Goal: Task Accomplishment & Management: Use online tool/utility

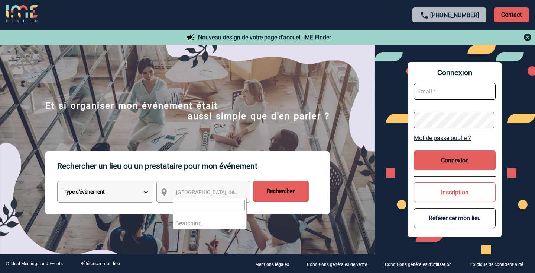
click at [191, 191] on span "[GEOGRAPHIC_DATA], département, région..." at bounding box center [227, 192] width 103 height 6
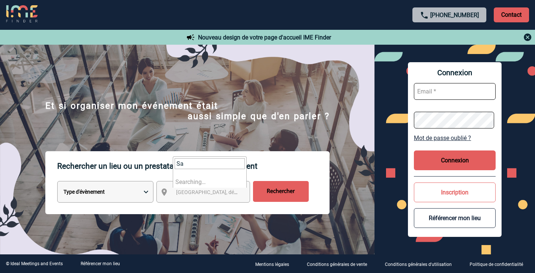
type input "S"
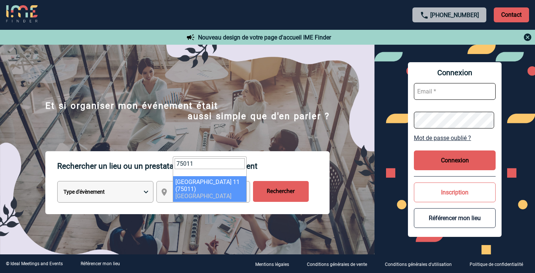
type input "75011"
select select "14"
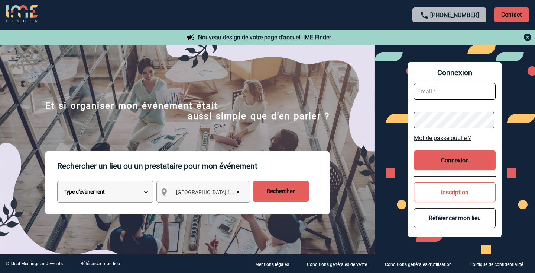
click at [281, 193] on input "Rechercher" at bounding box center [281, 191] width 56 height 21
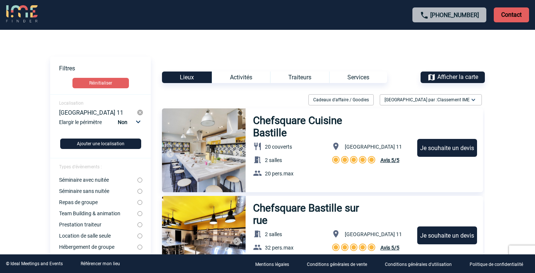
click at [452, 76] on span "Afficher la carte" at bounding box center [458, 76] width 41 height 7
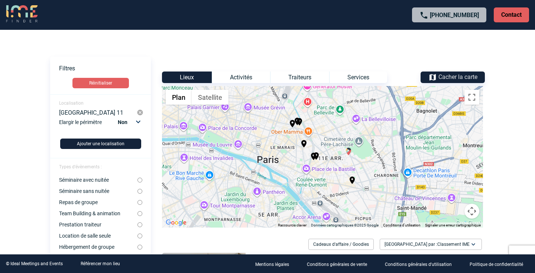
click at [348, 152] on img "Pan Piper" at bounding box center [348, 151] width 9 height 9
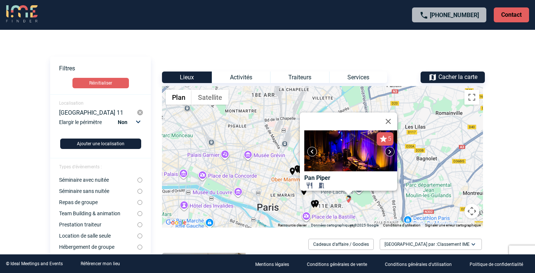
click at [347, 196] on img "Pan Piper" at bounding box center [348, 198] width 9 height 9
click at [496, 183] on body "+33 1 45 72 07 14 Contact Contact Voir les filtres Filtres Réinitialiser Locali…" at bounding box center [267, 136] width 535 height 273
click at [444, 181] on div "Pour activer le glissement avec le clavier, appuyez sur Alt+Entrée. Une fois ce…" at bounding box center [322, 156] width 321 height 141
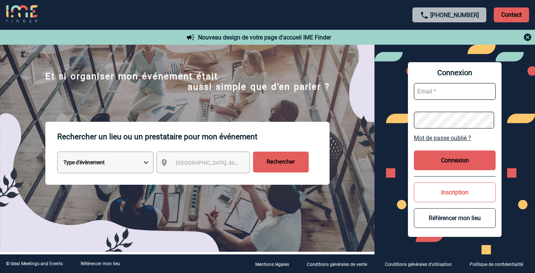
scroll to position [30, 0]
click at [130, 168] on select "Type d'évènement Séminaire avec nuitée Réunion Repas de groupe Team Building & …" at bounding box center [105, 162] width 96 height 22
select select "2"
click at [201, 162] on span "[GEOGRAPHIC_DATA], département, région..." at bounding box center [227, 162] width 103 height 6
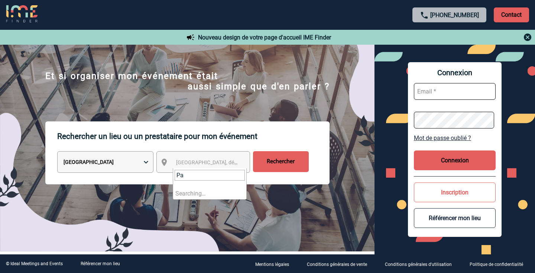
type input "P"
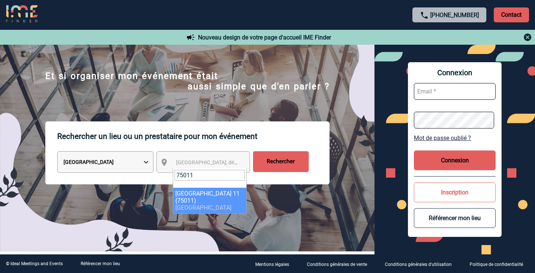
type input "75011"
select select "14"
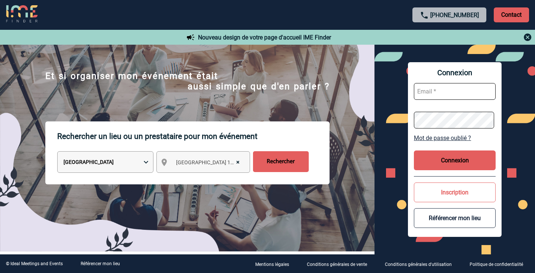
click at [290, 160] on input "Rechercher" at bounding box center [281, 161] width 56 height 21
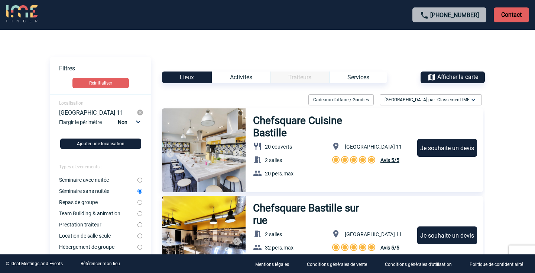
click at [137, 122] on select "Non 10km 20km 50km" at bounding box center [128, 122] width 25 height 10
select select "10"
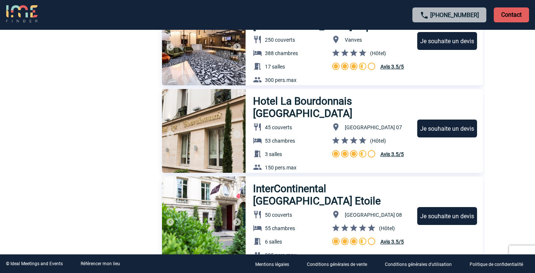
scroll to position [2515, 0]
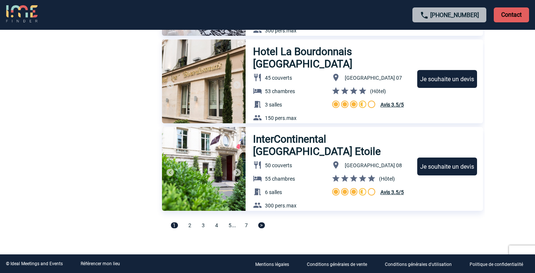
click at [189, 223] on span "2" at bounding box center [189, 225] width 3 height 6
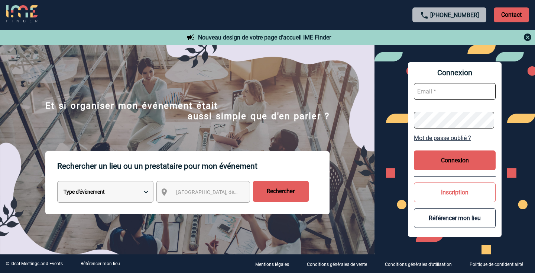
click at [132, 187] on select "Type d'évènement Séminaire avec nuitée Réunion Repas de groupe Team Building & …" at bounding box center [105, 192] width 96 height 22
click at [176, 192] on span "[GEOGRAPHIC_DATA], département, région..." at bounding box center [227, 192] width 103 height 6
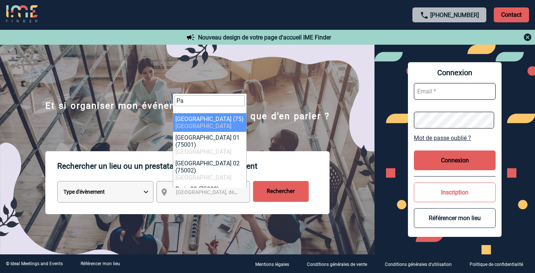
type input "Pa"
select select "3"
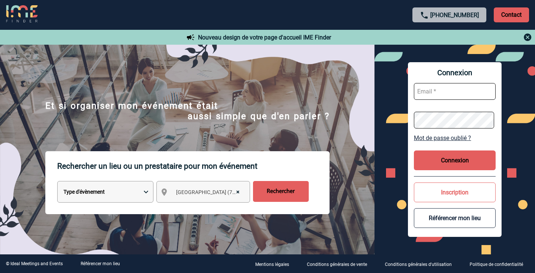
click at [285, 184] on input "Rechercher" at bounding box center [281, 191] width 56 height 21
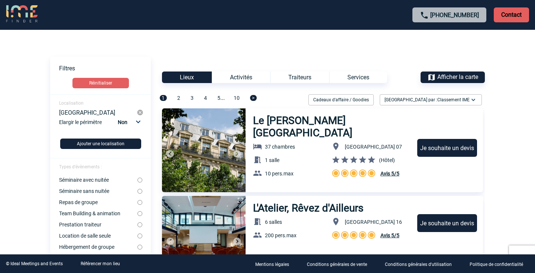
scroll to position [6, 0]
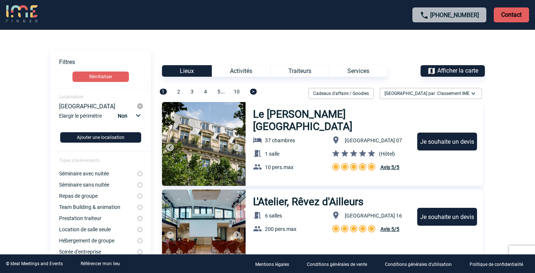
click at [103, 186] on label "Séminaire sans nuitée" at bounding box center [98, 184] width 78 height 6
click at [138, 186] on input "Séminaire sans nuitée" at bounding box center [140, 184] width 5 height 5
radio input "true"
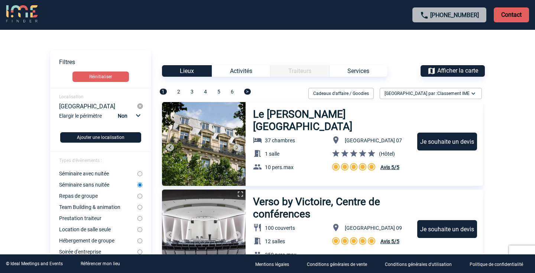
scroll to position [7, 0]
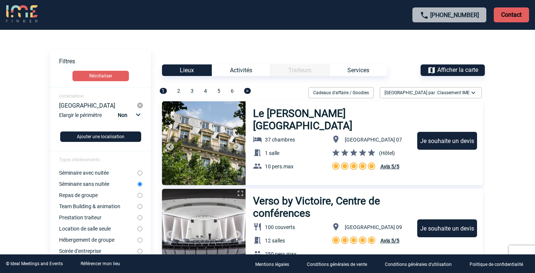
click at [455, 70] on span "Afficher la carte" at bounding box center [458, 69] width 41 height 7
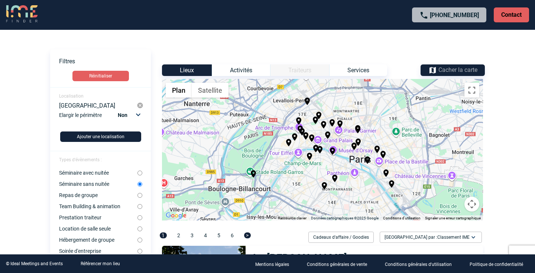
click at [400, 158] on div "Pour activer le glissement avec le clavier, appuyez sur Alt+Entrée. Une fois ce…" at bounding box center [322, 149] width 321 height 141
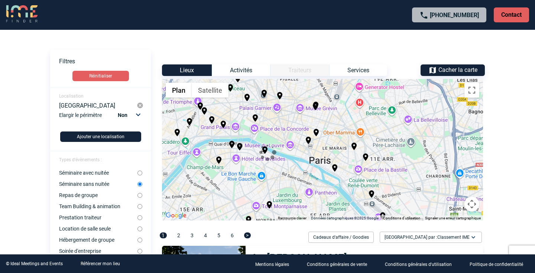
click at [400, 158] on center at bounding box center [267, 152] width 435 height 19
click at [382, 163] on div "Pour activer le glissement avec le clavier, appuyez sur Alt+Entrée. Une fois ce…" at bounding box center [322, 149] width 321 height 141
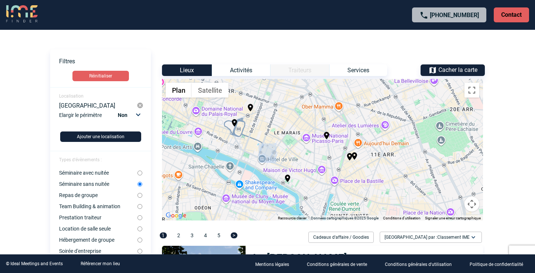
click at [378, 162] on center at bounding box center [267, 152] width 435 height 19
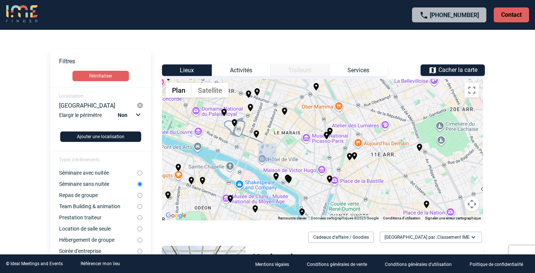
click at [378, 162] on center at bounding box center [267, 152] width 435 height 19
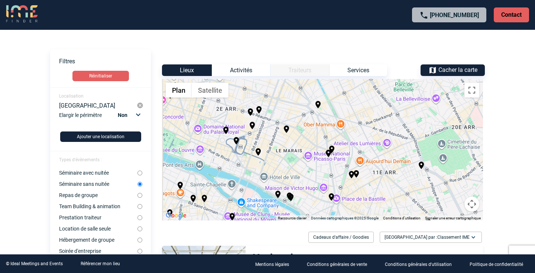
drag, startPoint x: 371, startPoint y: 159, endPoint x: 373, endPoint y: 180, distance: 21.3
click at [373, 180] on div "Pour activer le glissement avec le clavier, appuyez sur Alt+Entrée. Une fois ce…" at bounding box center [322, 149] width 321 height 141
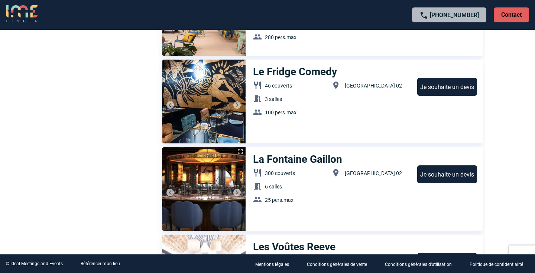
scroll to position [2659, 0]
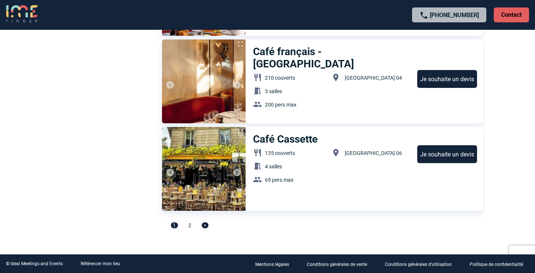
click at [194, 224] on div "1 2 >" at bounding box center [322, 228] width 321 height 14
click at [188, 224] on div "1 2 >" at bounding box center [322, 228] width 321 height 14
click at [191, 226] on div "1 2 >" at bounding box center [322, 228] width 321 height 14
click at [191, 226] on span "2" at bounding box center [189, 225] width 3 height 6
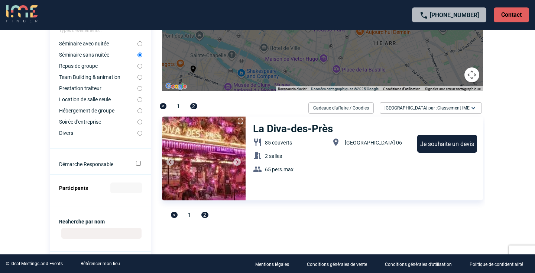
scroll to position [155, 0]
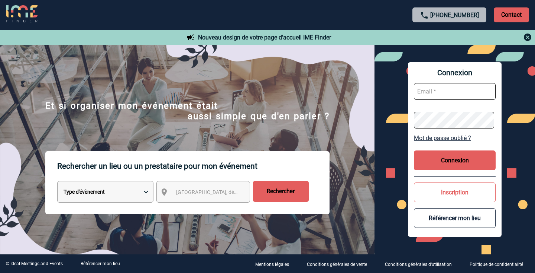
click at [190, 136] on img at bounding box center [187, 174] width 375 height 212
